Goal: Transaction & Acquisition: Purchase product/service

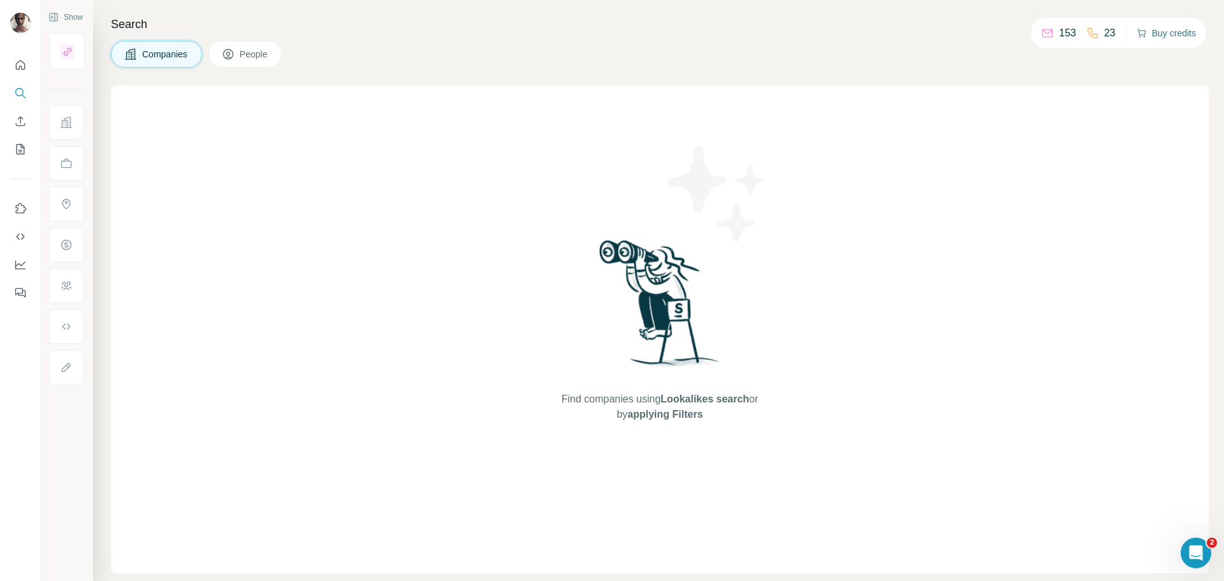
click at [1166, 35] on button "Buy credits" at bounding box center [1165, 33] width 59 height 18
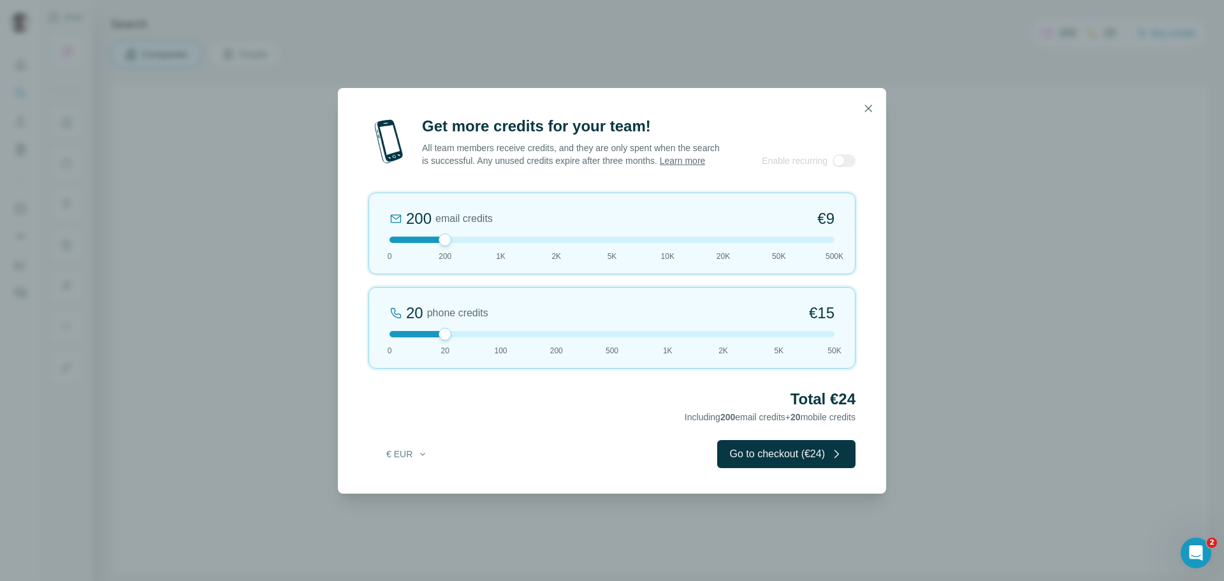
click at [421, 447] on div "€ EUR Go to checkout (€24)" at bounding box center [611, 454] width 487 height 28
click at [421, 455] on icon "button" at bounding box center [422, 454] width 5 height 3
click at [419, 486] on div "$ USD" at bounding box center [432, 488] width 107 height 13
drag, startPoint x: 444, startPoint y: 340, endPoint x: 461, endPoint y: 338, distance: 17.3
click at [461, 337] on div at bounding box center [611, 334] width 445 height 6
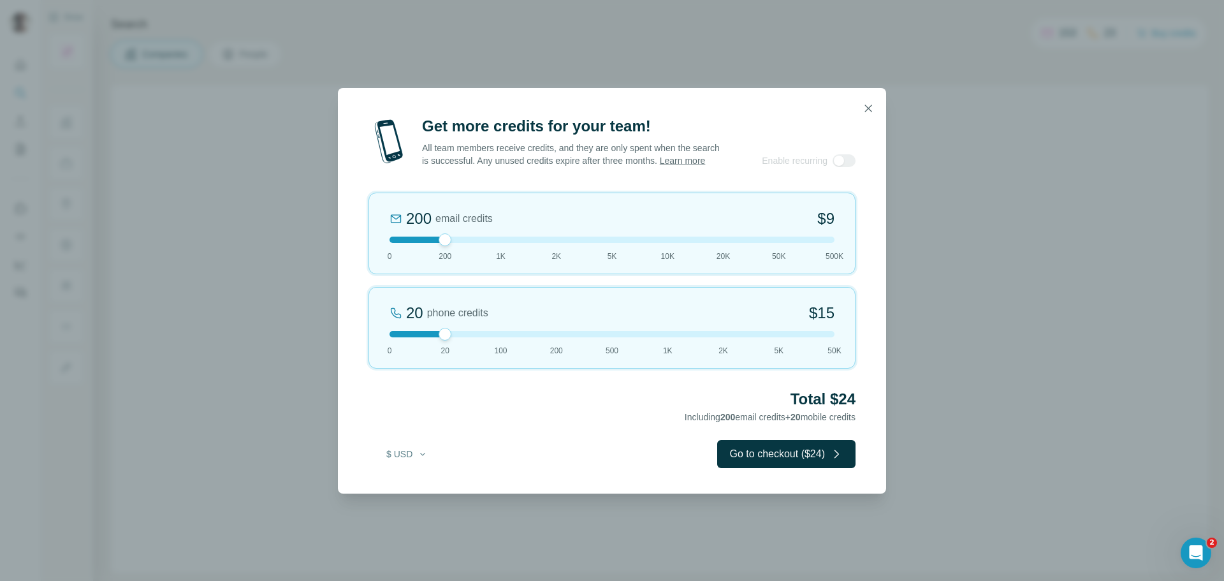
drag, startPoint x: 443, startPoint y: 340, endPoint x: 453, endPoint y: 338, distance: 9.6
click at [453, 337] on div at bounding box center [611, 334] width 445 height 6
drag, startPoint x: 446, startPoint y: 338, endPoint x: 680, endPoint y: 329, distance: 234.7
click at [680, 329] on div "1K phone credits 12% Discount $634 0 20 100 200 500 1K 2K 5K 50K" at bounding box center [611, 328] width 487 height 82
drag, startPoint x: 447, startPoint y: 247, endPoint x: 525, endPoint y: 248, distance: 77.8
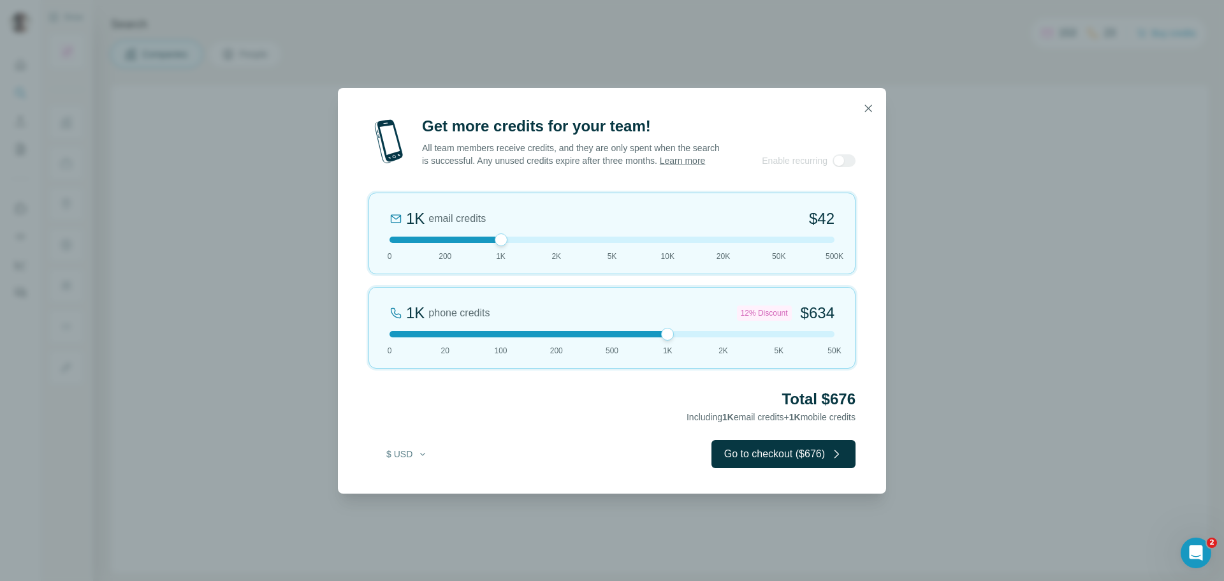
click at [525, 243] on div at bounding box center [611, 239] width 445 height 6
click at [875, 104] on button "button" at bounding box center [867, 108] width 25 height 25
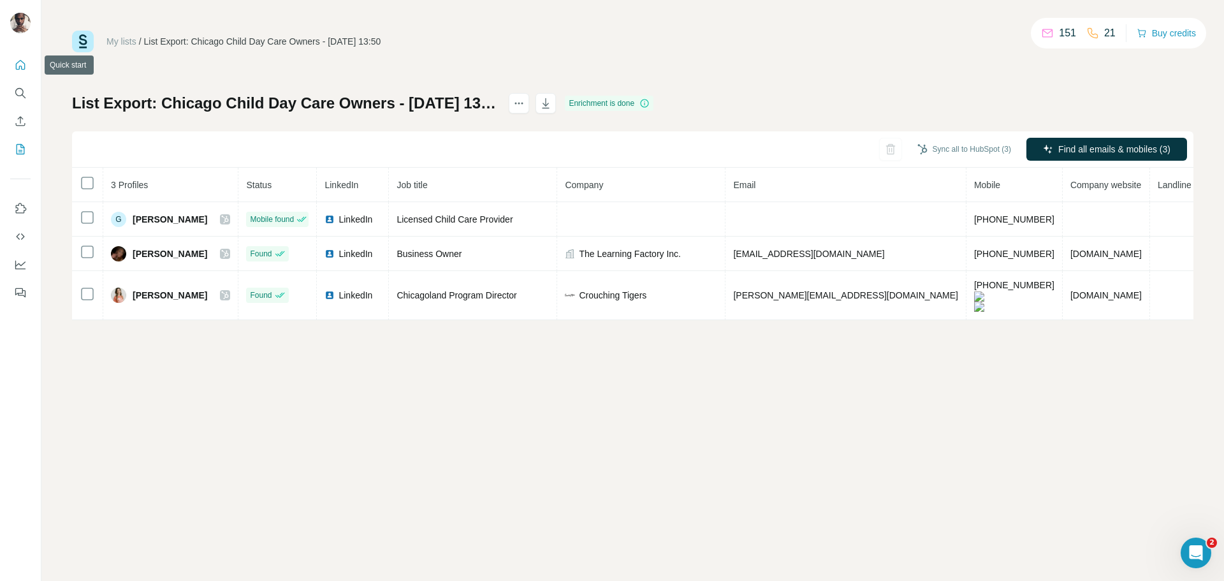
click at [22, 73] on button "Quick start" at bounding box center [20, 65] width 20 height 23
